Goal: Task Accomplishment & Management: Manage account settings

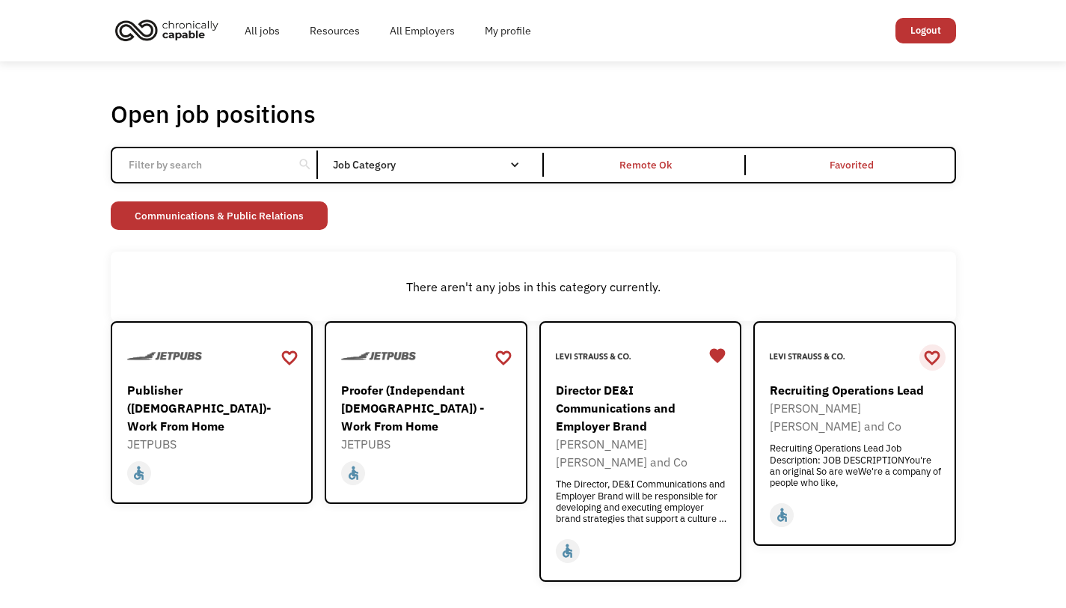
click at [931, 358] on div "favorite_border" at bounding box center [932, 357] width 18 height 22
click at [185, 391] on div "Publisher ([DEMOGRAPHIC_DATA])- Work From Home" at bounding box center [214, 408] width 174 height 54
click at [377, 396] on div "Proofer (Independant [DEMOGRAPHIC_DATA]) - Work From Home" at bounding box center [428, 408] width 174 height 54
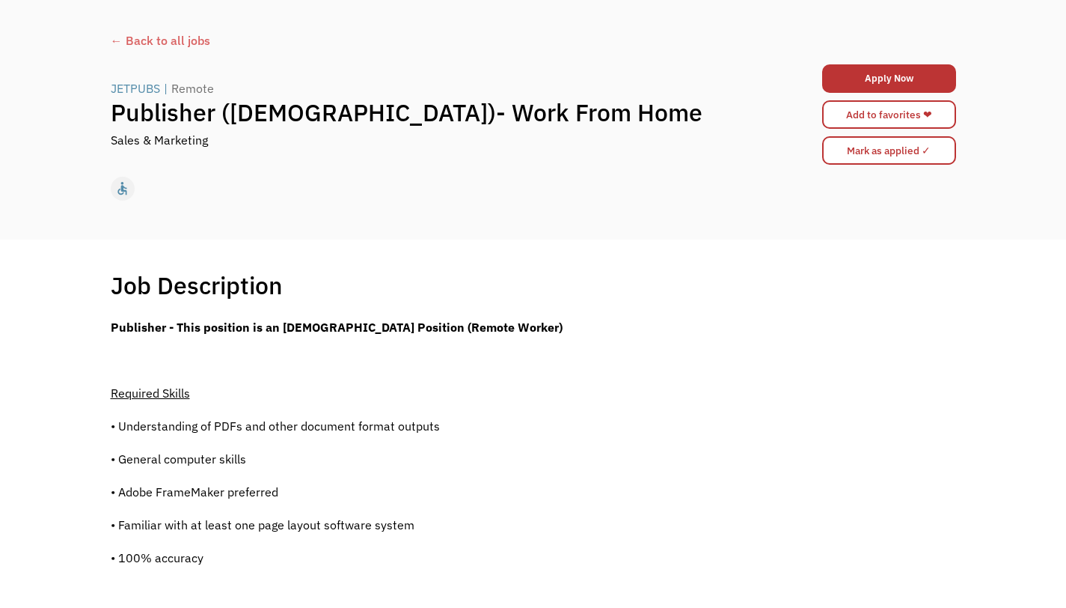
scroll to position [60, 0]
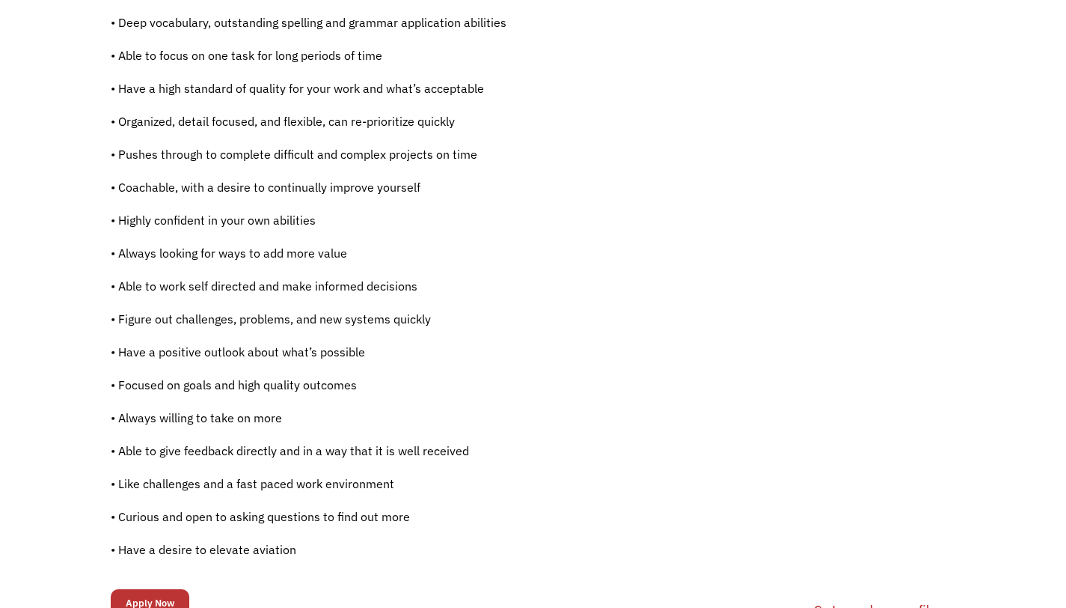
scroll to position [903, 0]
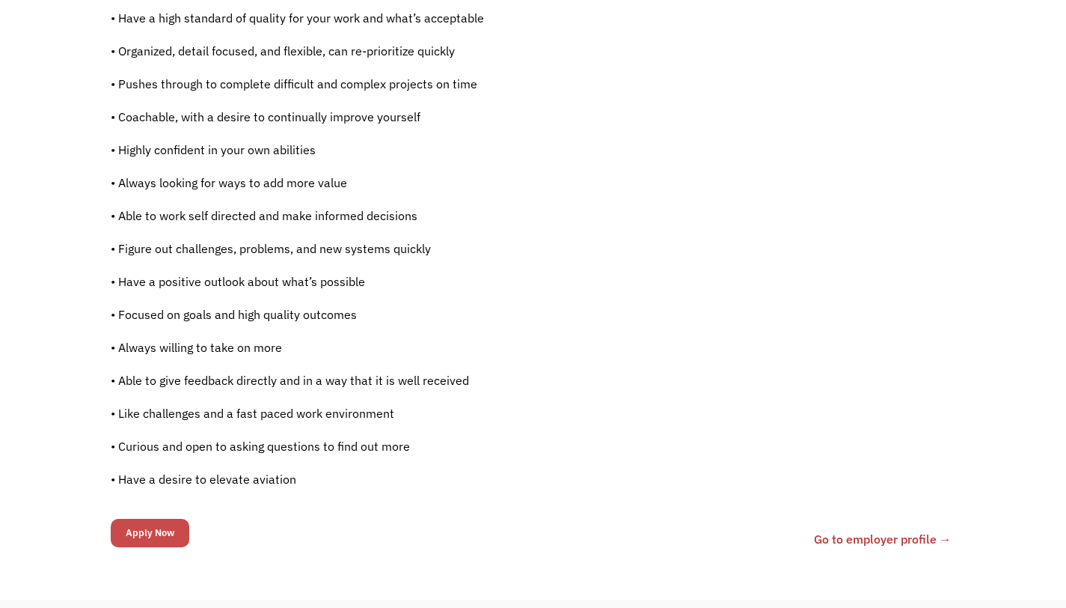
click at [145, 528] on input "Apply Now" at bounding box center [150, 533] width 79 height 28
click at [874, 536] on link "Go to employer profile →" at bounding box center [883, 539] width 138 height 18
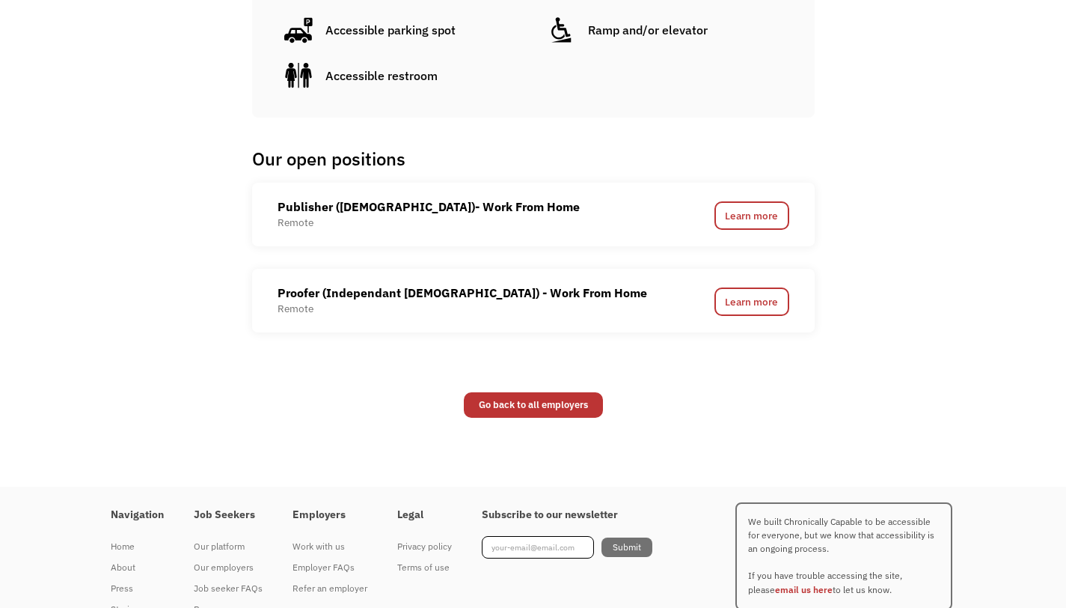
scroll to position [1007, 0]
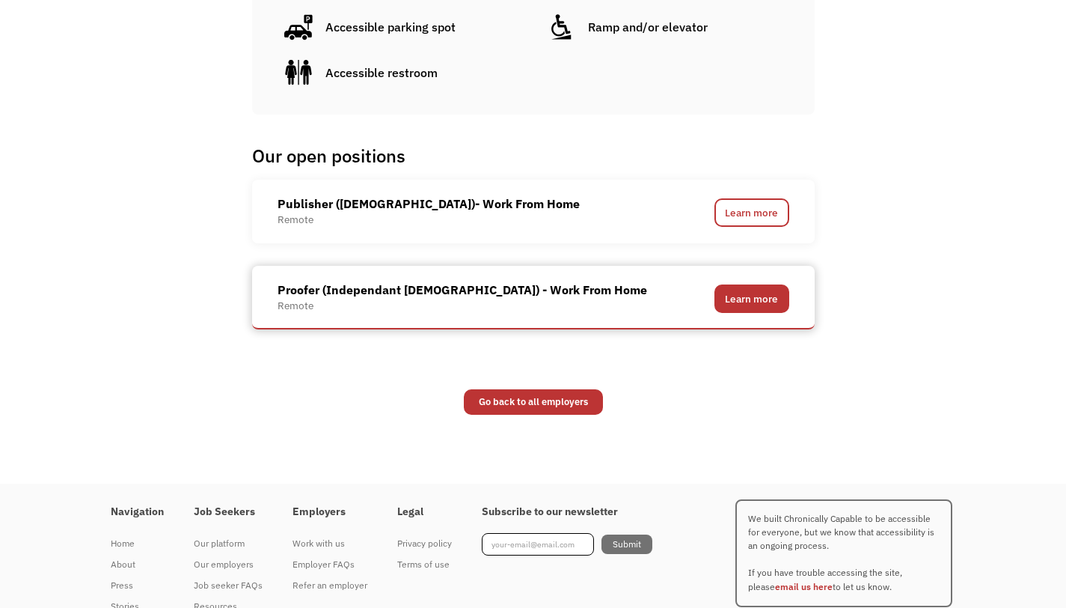
click at [745, 297] on link "Learn more" at bounding box center [752, 298] width 75 height 28
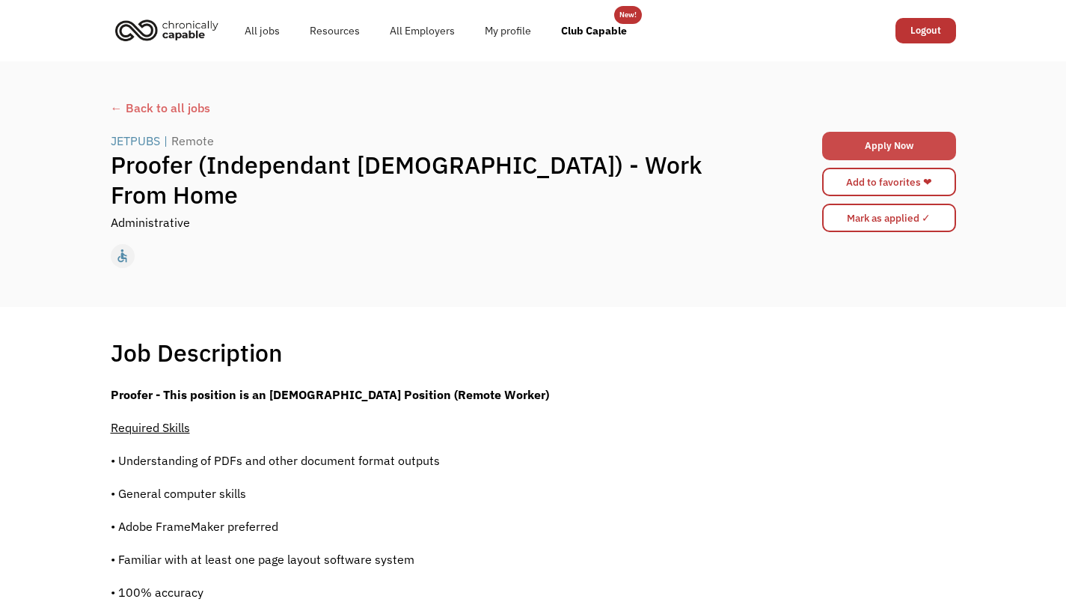
click at [886, 144] on link "Apply Now" at bounding box center [889, 146] width 134 height 28
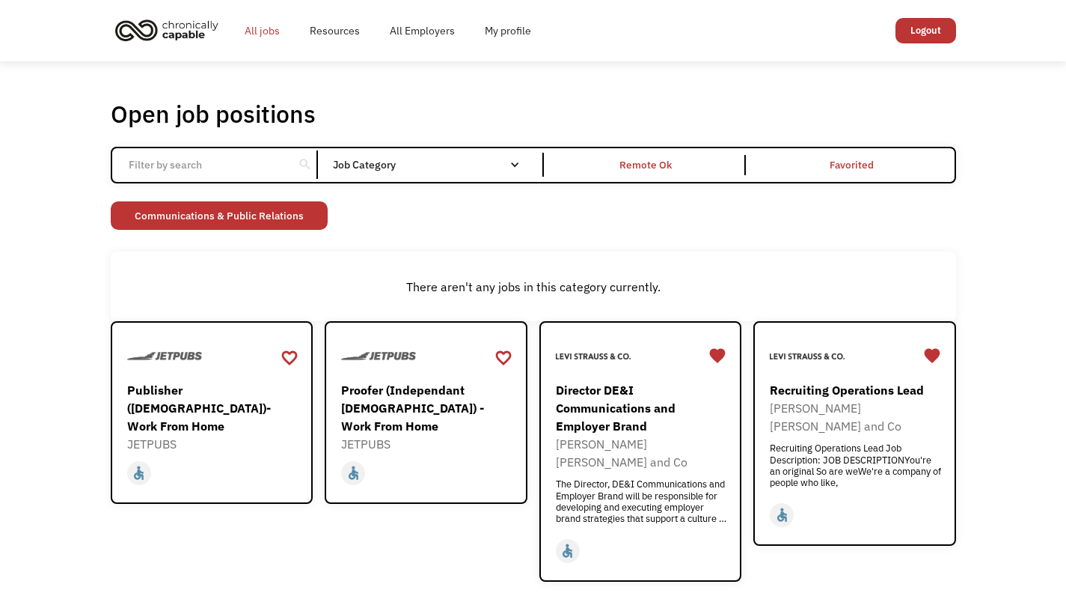
click at [264, 19] on link "All jobs" at bounding box center [262, 31] width 65 height 48
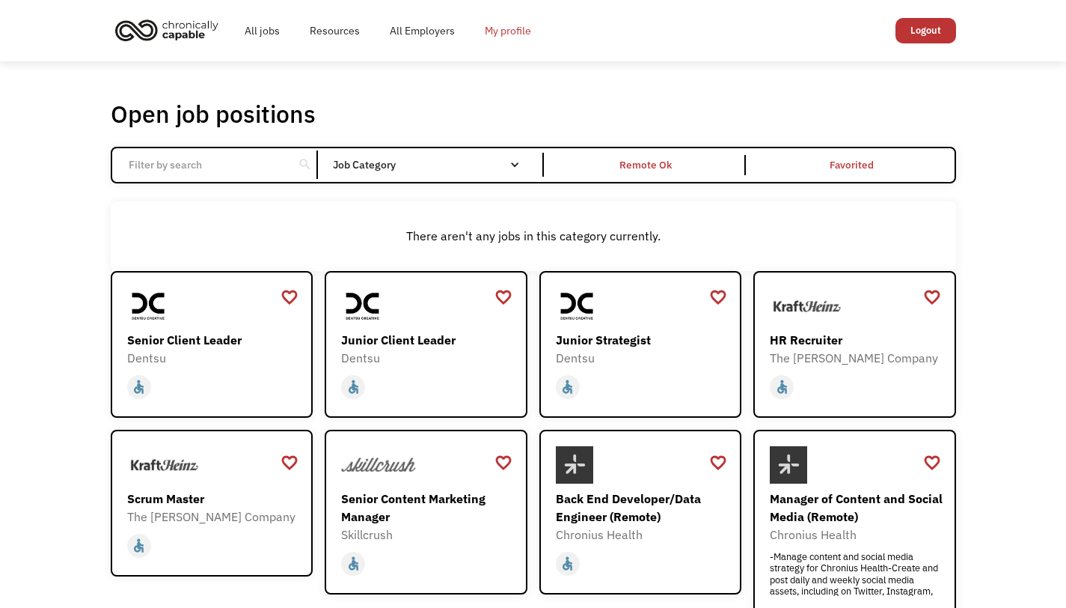
click at [510, 31] on link "My profile" at bounding box center [508, 31] width 76 height 48
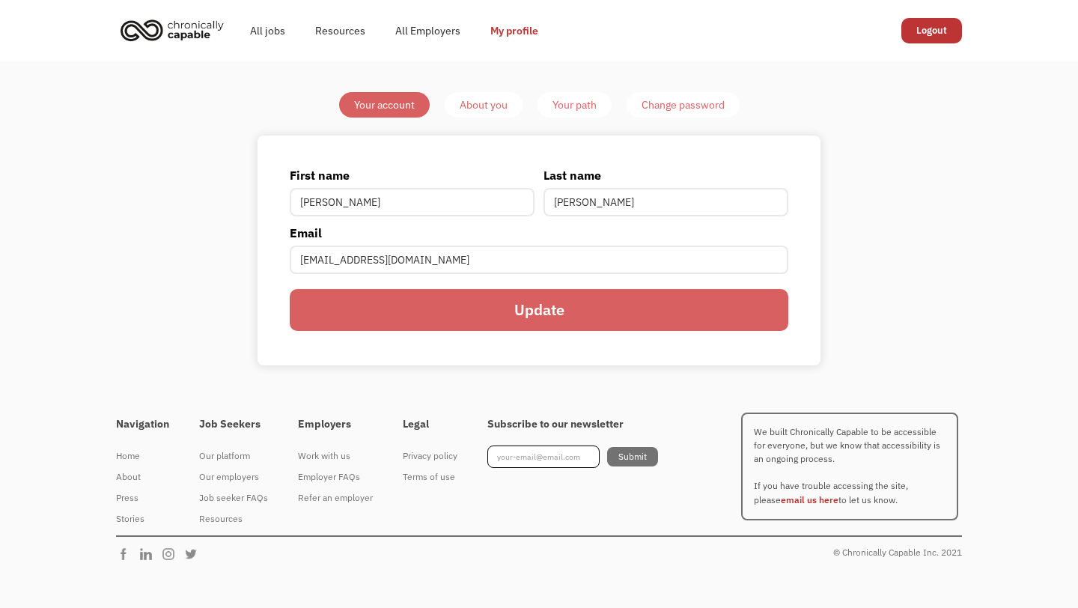
click at [486, 108] on div "About you" at bounding box center [484, 105] width 48 height 18
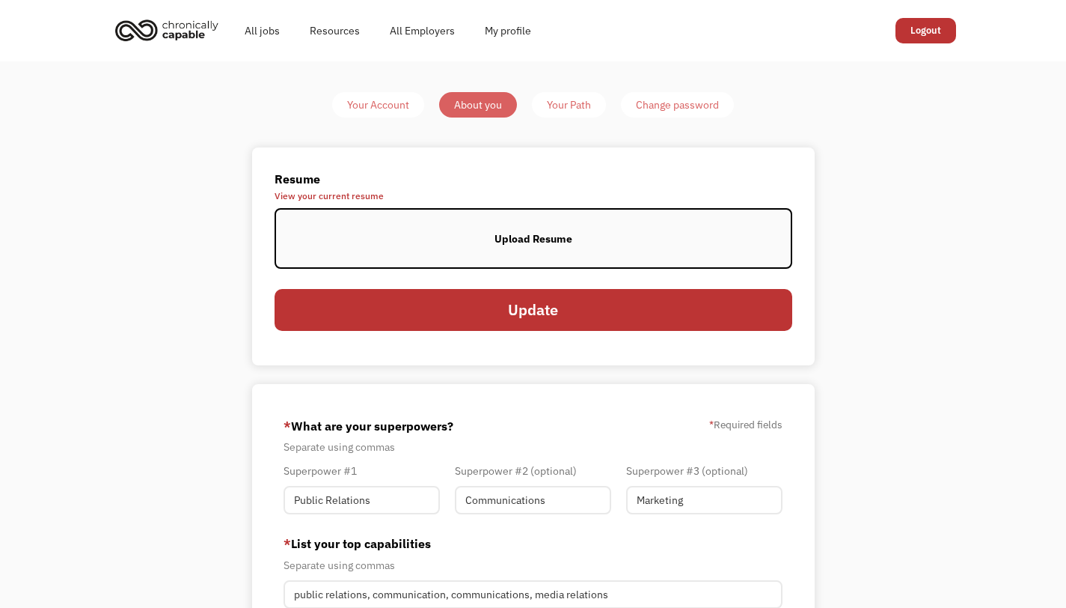
click at [534, 248] on label "Upload Resume" at bounding box center [534, 238] width 518 height 61
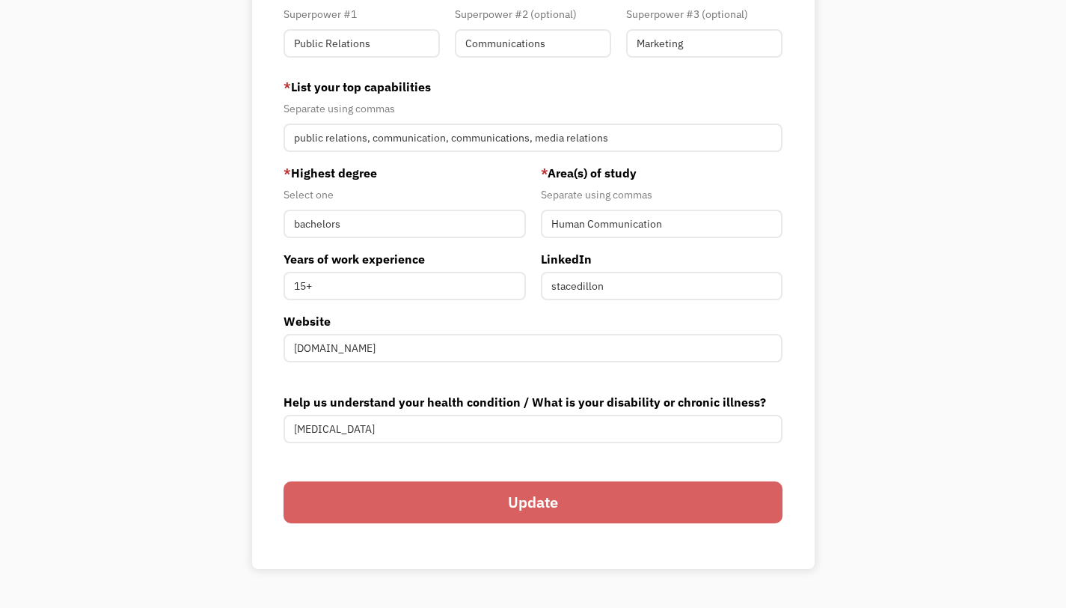
type input "Update"
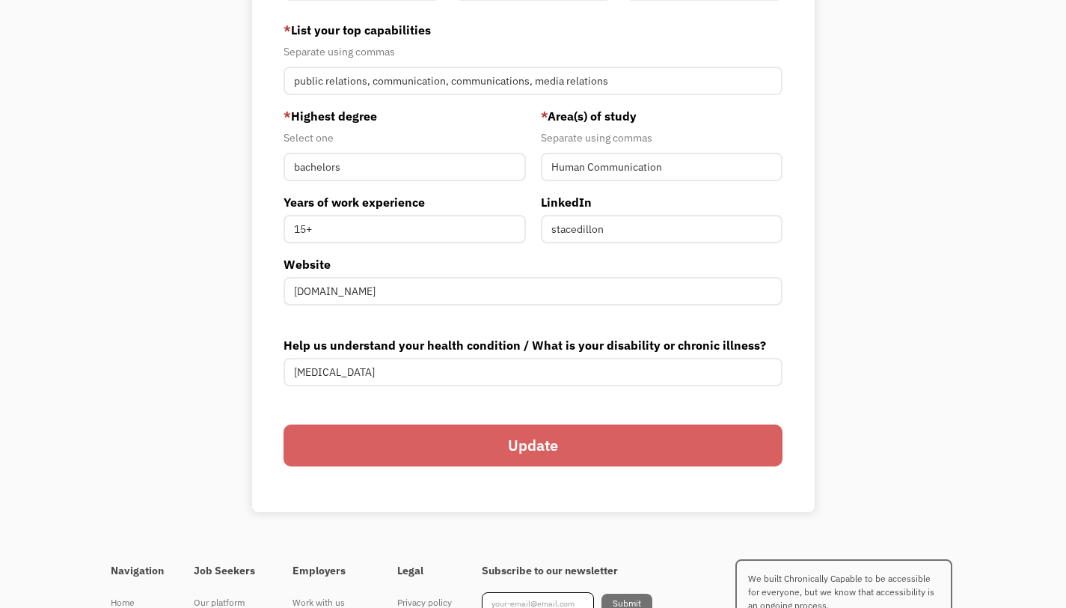
scroll to position [483, 0]
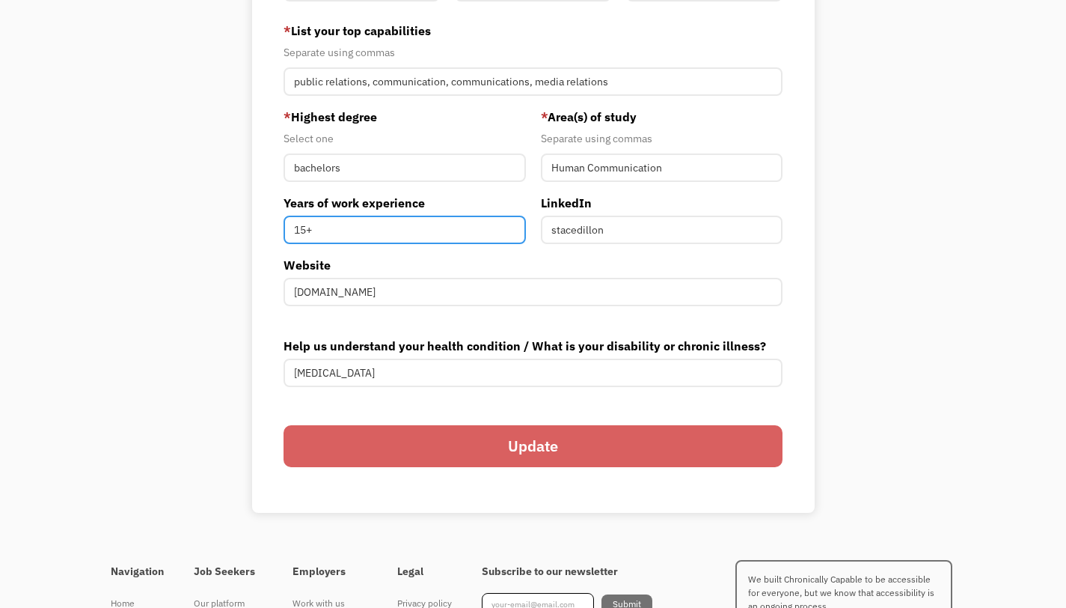
click at [305, 225] on input "15+" at bounding box center [405, 230] width 242 height 28
type input "10+"
click at [553, 447] on input "Update" at bounding box center [533, 446] width 499 height 42
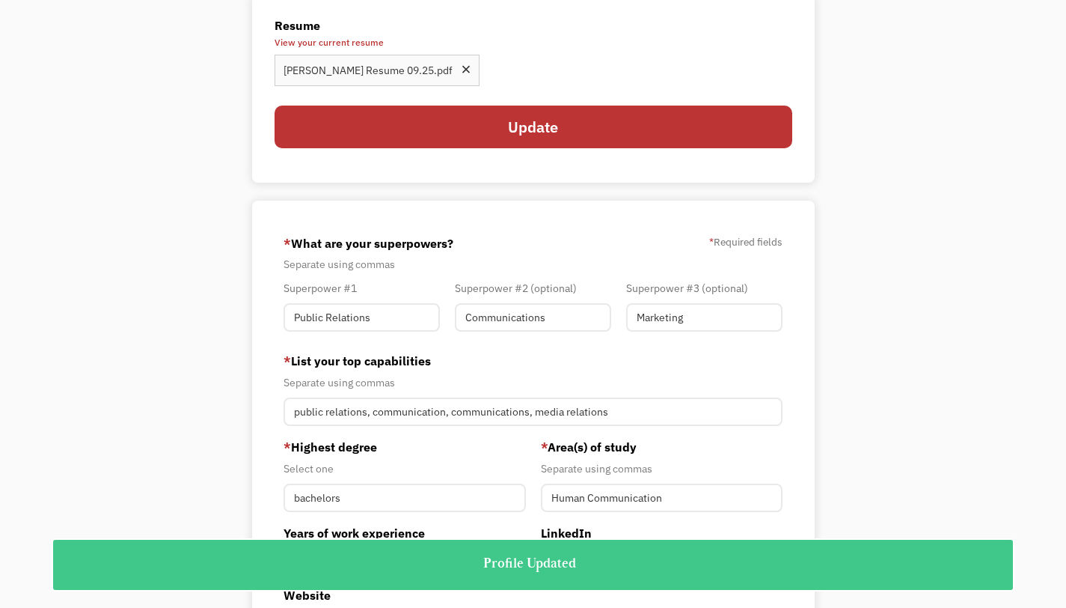
scroll to position [0, 0]
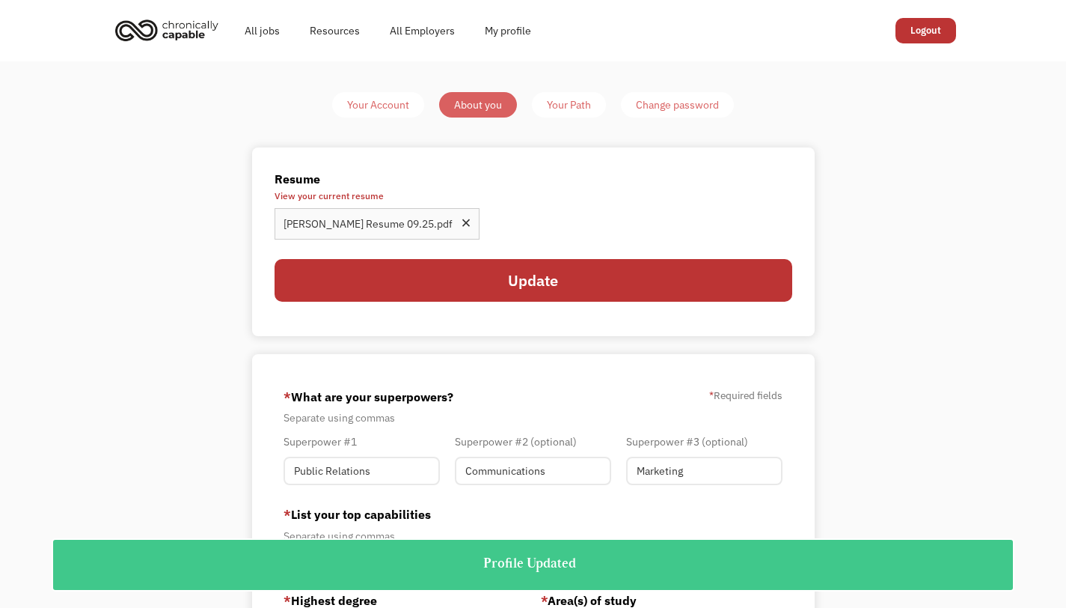
click at [559, 109] on div "Your Path" at bounding box center [569, 105] width 44 height 18
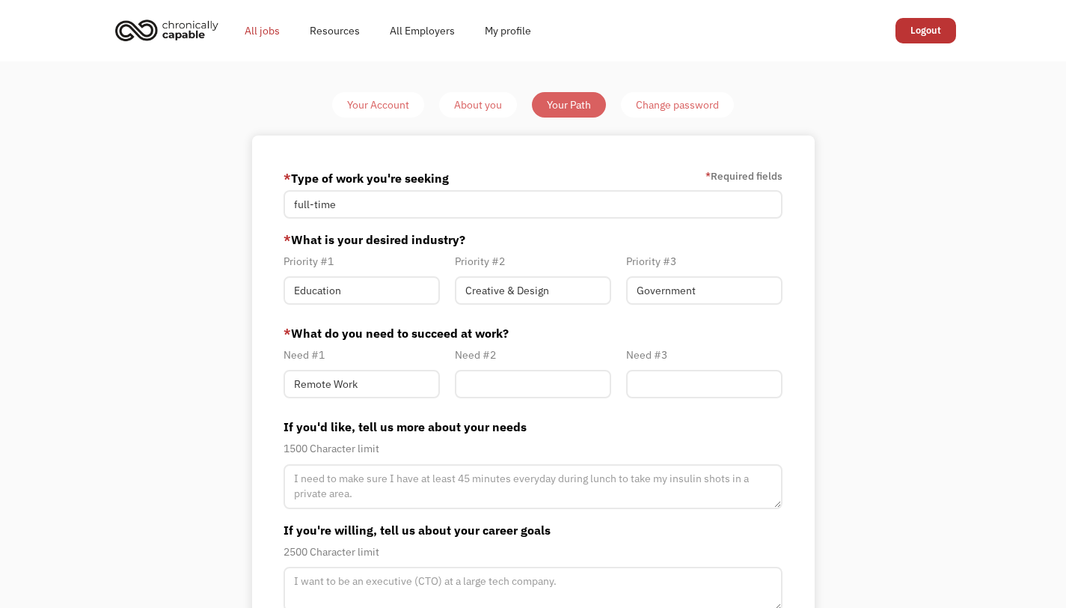
click at [261, 33] on link "All jobs" at bounding box center [262, 31] width 65 height 48
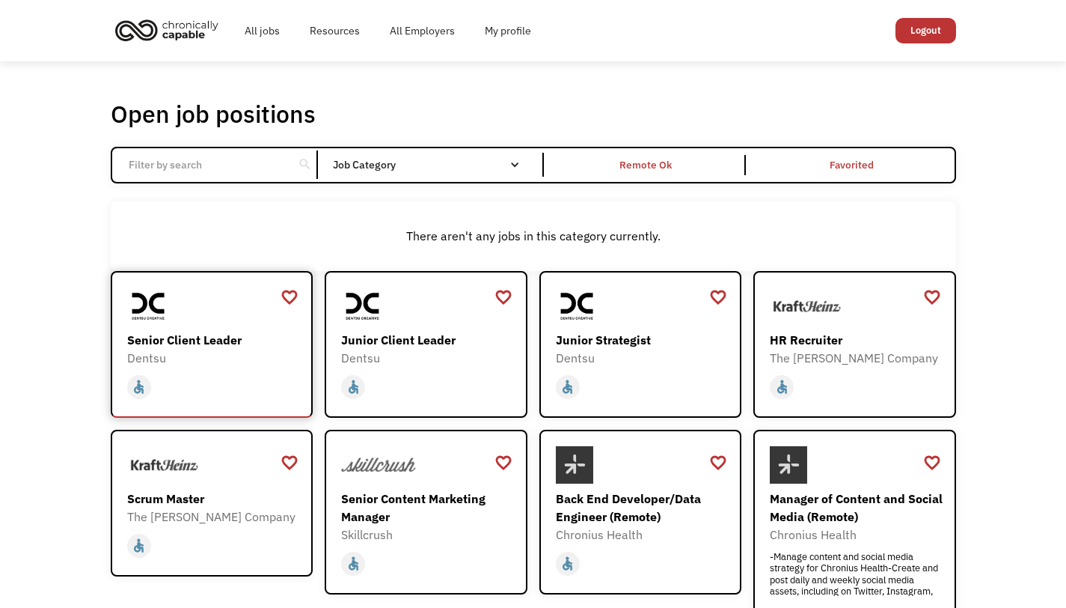
click at [193, 341] on div "Senior Client Leader" at bounding box center [214, 340] width 174 height 18
